Goal: Information Seeking & Learning: Learn about a topic

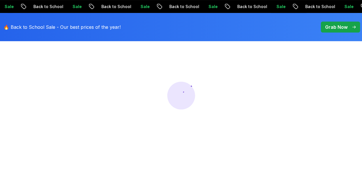
scroll to position [58, 0]
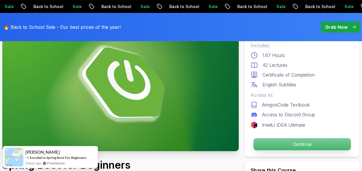
click at [309, 143] on p "Continue" at bounding box center [302, 144] width 97 height 12
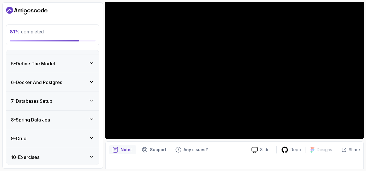
scroll to position [173, 0]
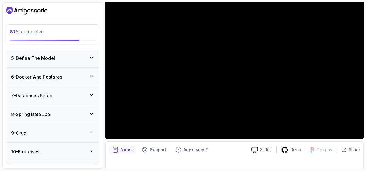
click at [90, 111] on icon at bounding box center [92, 114] width 6 height 6
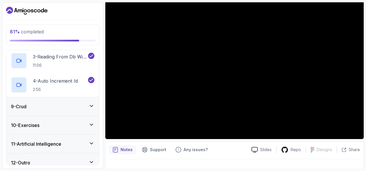
scroll to position [205, 0]
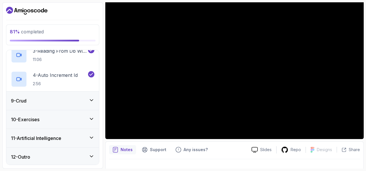
click at [89, 92] on div "9 - Crud" at bounding box center [52, 101] width 93 height 18
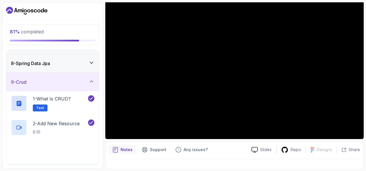
scroll to position [166, 0]
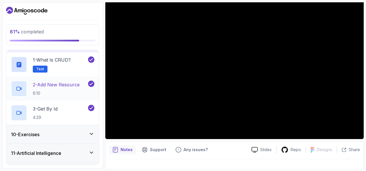
click at [67, 87] on h2 "2 - Add New Resource 6:10" at bounding box center [56, 88] width 47 height 15
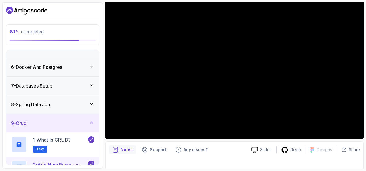
scroll to position [51, 0]
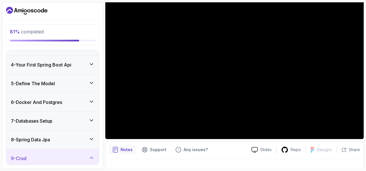
click at [55, 83] on h3 "5 - Define The Model" at bounding box center [33, 83] width 44 height 7
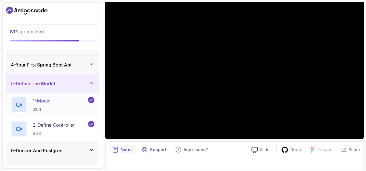
click at [44, 107] on p "3:04" at bounding box center [42, 110] width 18 height 6
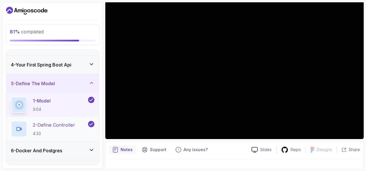
click at [52, 124] on p "2 - Define Controller" at bounding box center [54, 125] width 42 height 7
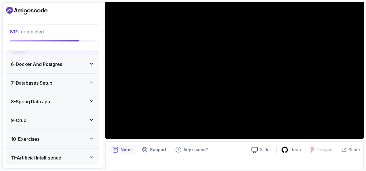
click at [66, 68] on div "6 - Docker And Postgres" at bounding box center [52, 64] width 93 height 18
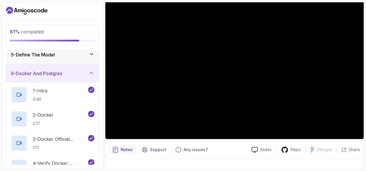
click at [59, 76] on div "6 - Docker And Postgres" at bounding box center [52, 73] width 93 height 18
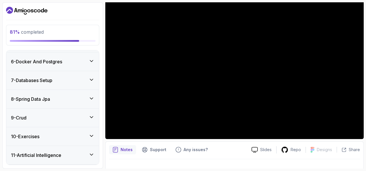
scroll to position [108, 0]
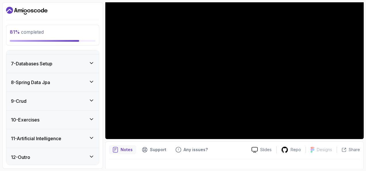
click at [73, 60] on div "7 - Databases Setup" at bounding box center [53, 63] width 84 height 7
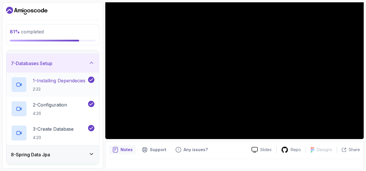
click at [66, 82] on p "1 - Installing Dependecies" at bounding box center [59, 80] width 53 height 7
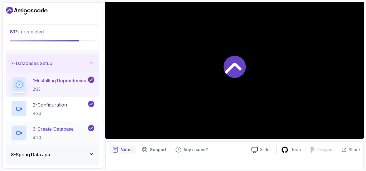
click at [70, 129] on p "3 - Create Database" at bounding box center [53, 129] width 41 height 7
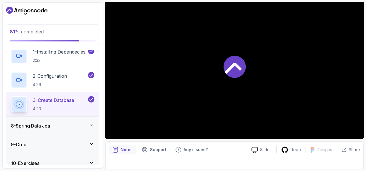
click at [54, 123] on div "8 - Spring Data Jpa" at bounding box center [53, 125] width 84 height 7
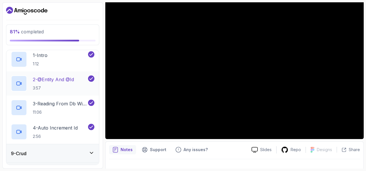
scroll to position [166, 0]
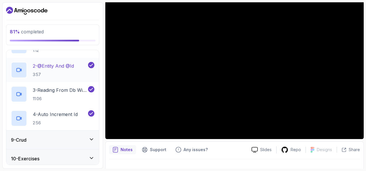
click at [71, 65] on p "2 - @Entity And @Id" at bounding box center [53, 66] width 41 height 7
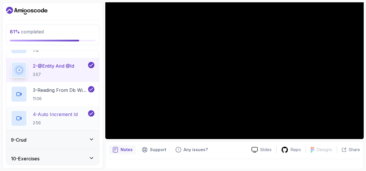
click at [63, 124] on p "2:56" at bounding box center [55, 123] width 45 height 6
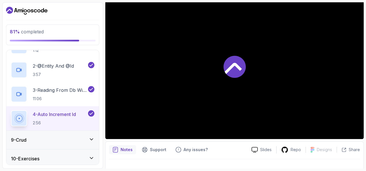
click at [61, 137] on div "9 - Crud" at bounding box center [53, 140] width 84 height 7
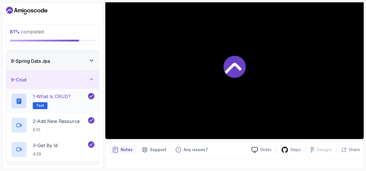
scroll to position [137, 0]
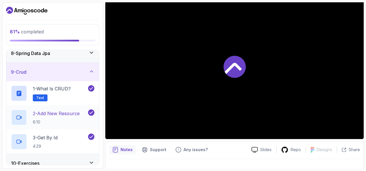
click at [73, 118] on h2 "2 - Add New Resource 6:10" at bounding box center [56, 117] width 47 height 15
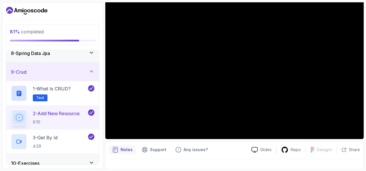
scroll to position [108, 0]
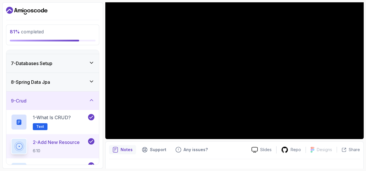
click at [60, 82] on div "8 - Spring Data Jpa" at bounding box center [53, 82] width 84 height 7
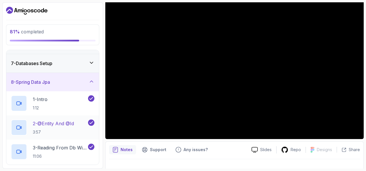
click at [59, 120] on div "2 - @Entity And @Id 3:57" at bounding box center [49, 128] width 76 height 16
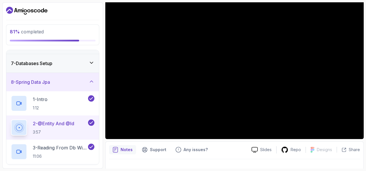
scroll to position [137, 0]
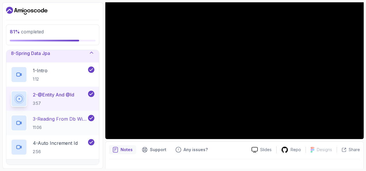
click at [74, 116] on p "3 - Reading From Db With Findall()" at bounding box center [60, 119] width 54 height 7
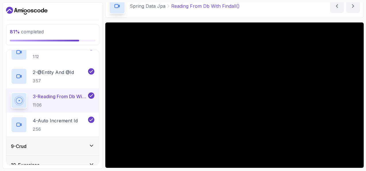
scroll to position [195, 0]
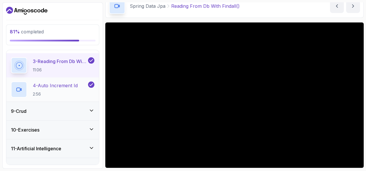
click at [56, 97] on div "4 - Auto Increment Id 2:56" at bounding box center [49, 90] width 76 height 16
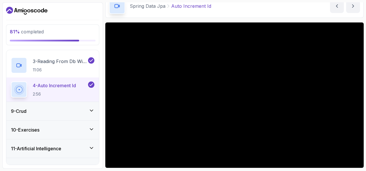
click at [39, 110] on div "9 - Crud" at bounding box center [53, 111] width 84 height 7
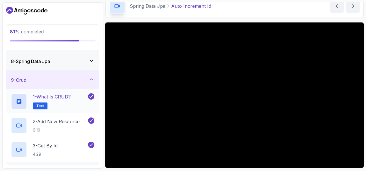
scroll to position [137, 0]
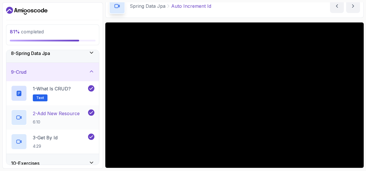
click at [63, 115] on p "2 - Add New Resource" at bounding box center [56, 113] width 47 height 7
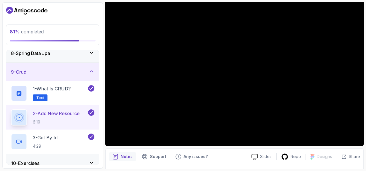
scroll to position [58, 0]
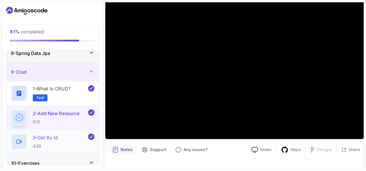
click at [63, 139] on div "3 - Get By Id 4:29" at bounding box center [49, 142] width 76 height 16
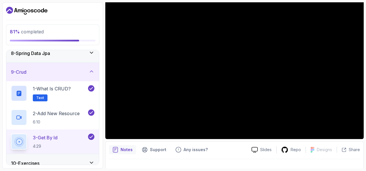
click at [89, 73] on div "9 - Crud" at bounding box center [53, 72] width 84 height 7
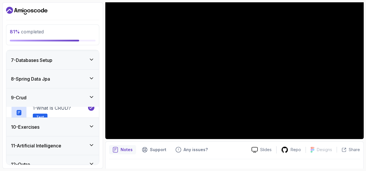
scroll to position [108, 0]
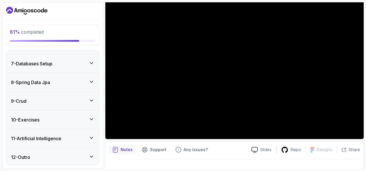
click at [90, 122] on div "10 - Exercises" at bounding box center [52, 120] width 93 height 18
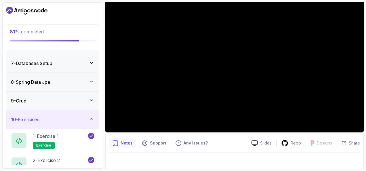
scroll to position [67, 0]
